Goal: Task Accomplishment & Management: Manage account settings

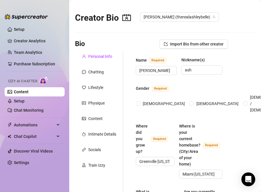
radio input "true"
type input "[DATE]"
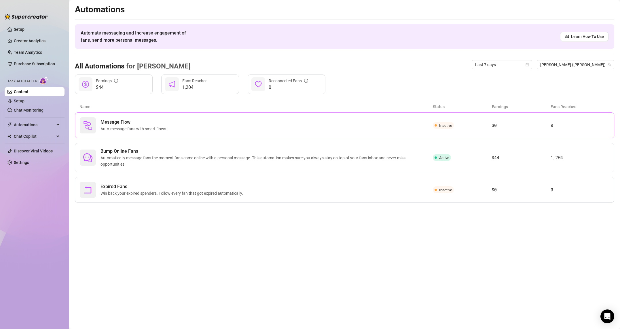
click at [260, 126] on div "Inactive" at bounding box center [462, 125] width 59 height 7
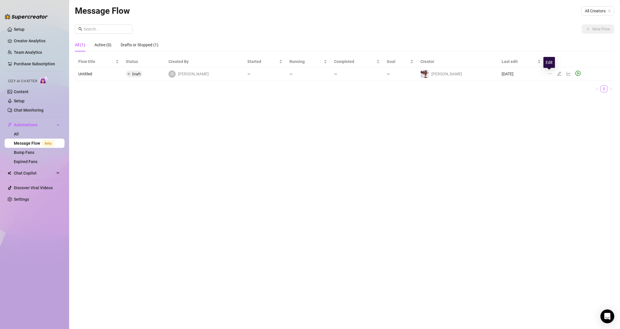
click at [260, 74] on icon "edit" at bounding box center [559, 73] width 5 height 5
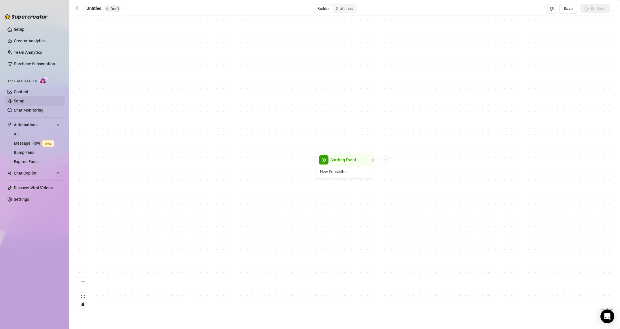
click at [24, 102] on link "Setup" at bounding box center [19, 101] width 11 height 5
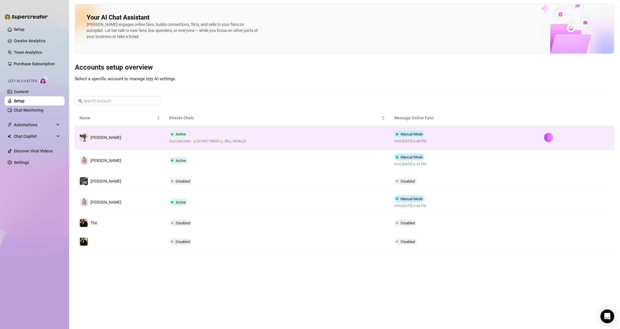
click at [260, 135] on span "Manual Mode" at bounding box center [411, 134] width 22 height 4
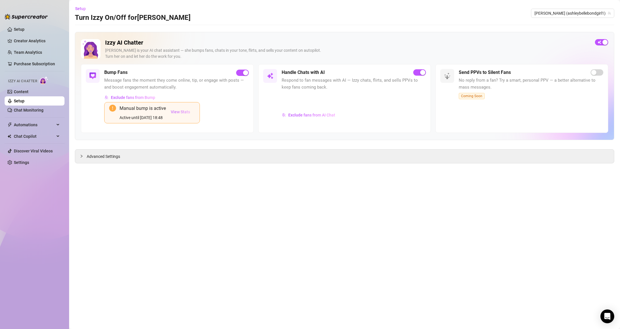
click at [180, 111] on span "View Stats" at bounding box center [180, 112] width 19 height 5
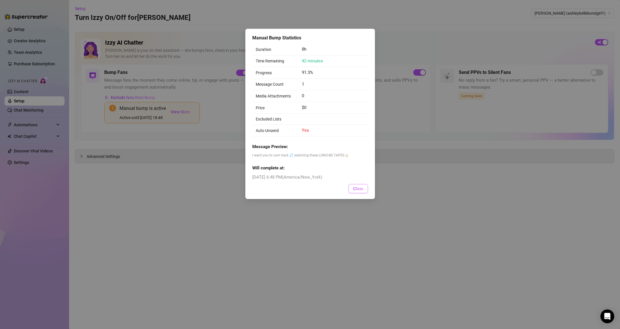
click at [260, 187] on span "Close" at bounding box center [358, 189] width 10 height 5
